Goal: Task Accomplishment & Management: Use online tool/utility

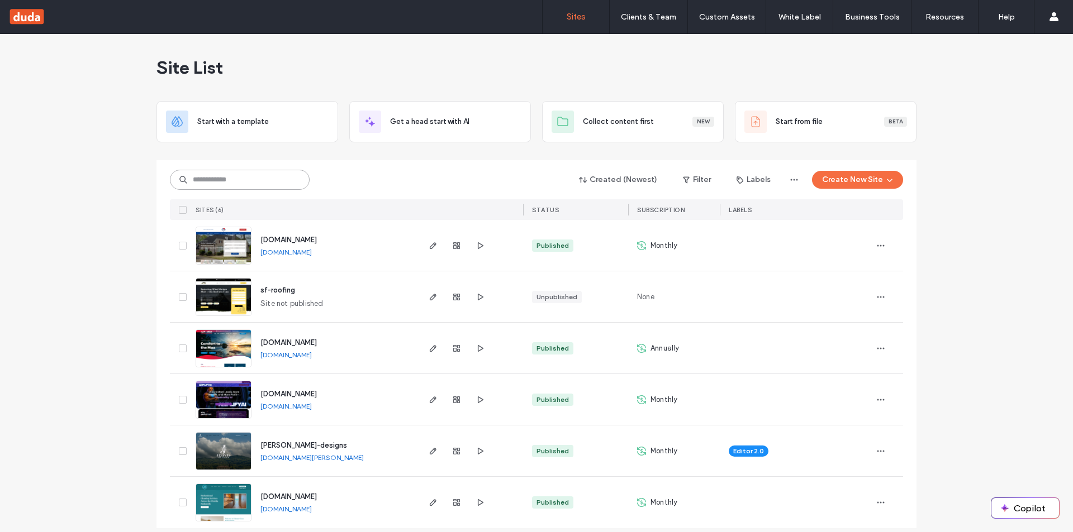
click at [202, 180] on input at bounding box center [240, 180] width 140 height 20
click at [431, 353] on icon "button" at bounding box center [433, 348] width 9 height 9
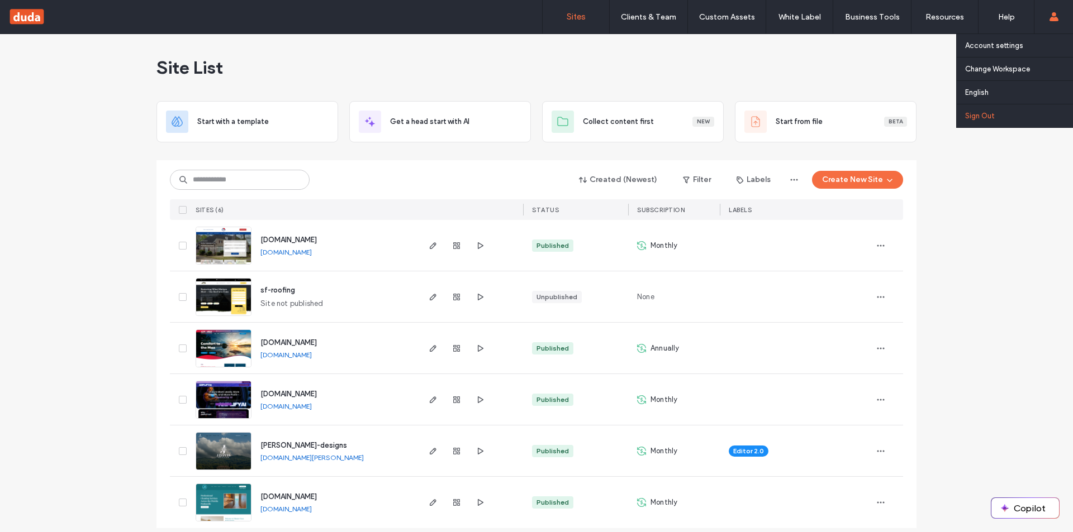
click at [1010, 111] on link "Sign Out" at bounding box center [1019, 115] width 108 height 23
click at [997, 117] on link "Sign Out" at bounding box center [1019, 115] width 108 height 23
